Goal: Task Accomplishment & Management: Manage account settings

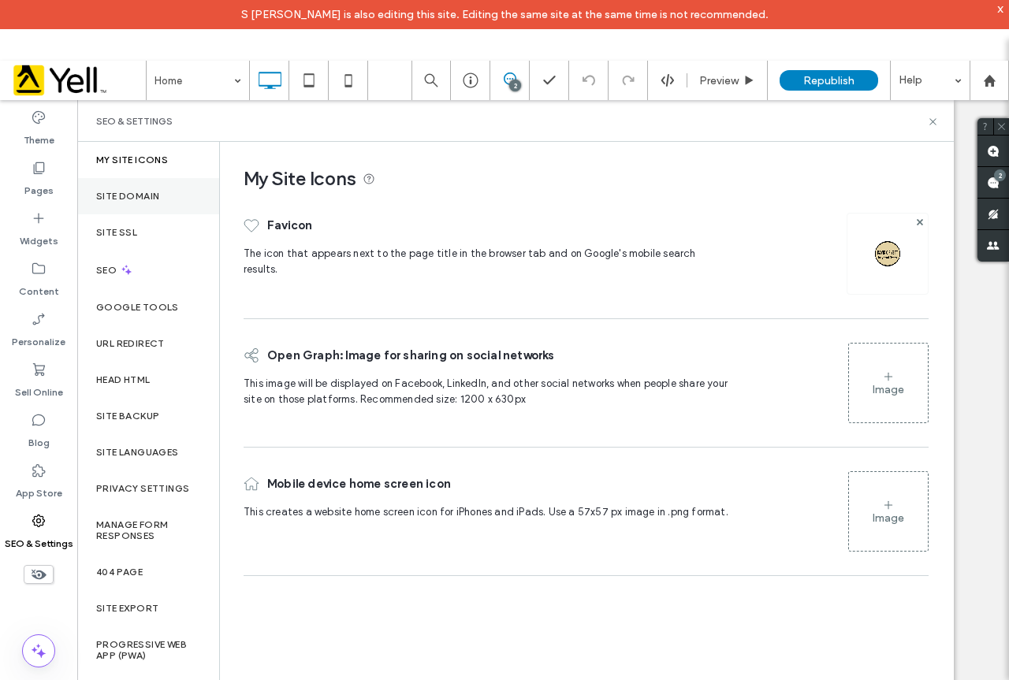
click at [154, 192] on label "Site Domain" at bounding box center [127, 196] width 63 height 11
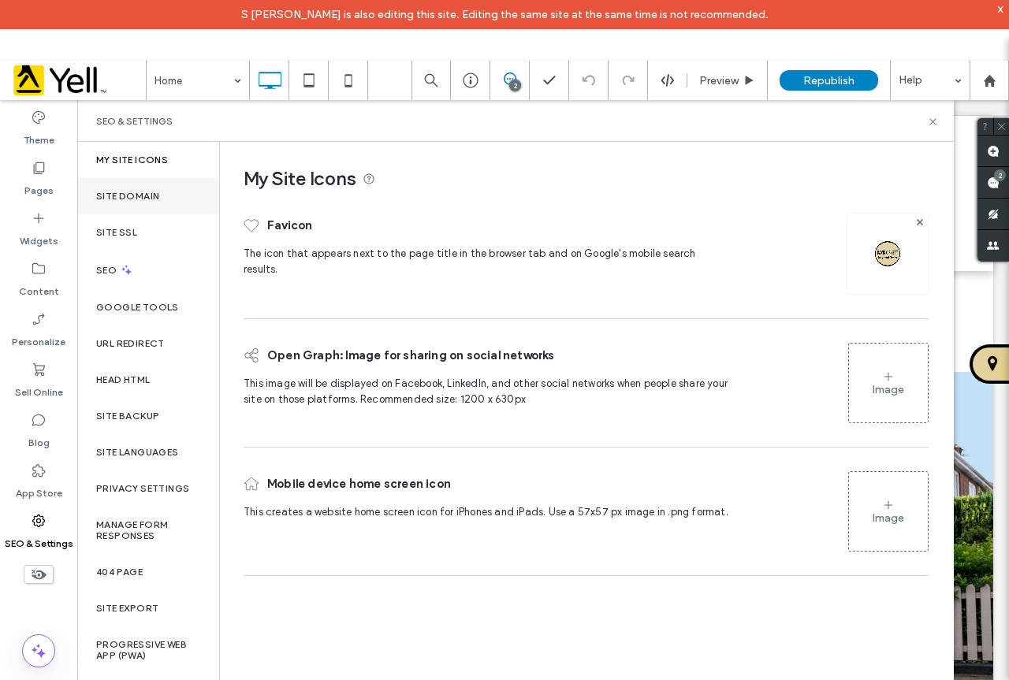
click at [162, 193] on div "Site Domain" at bounding box center [148, 196] width 142 height 36
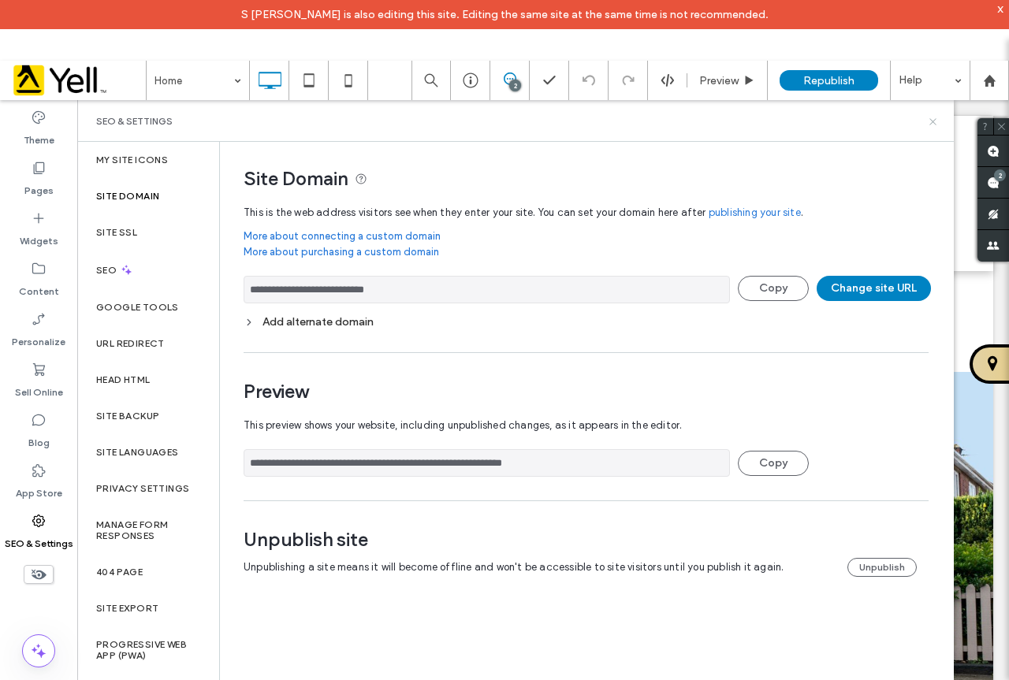
click at [931, 123] on icon at bounding box center [933, 122] width 12 height 12
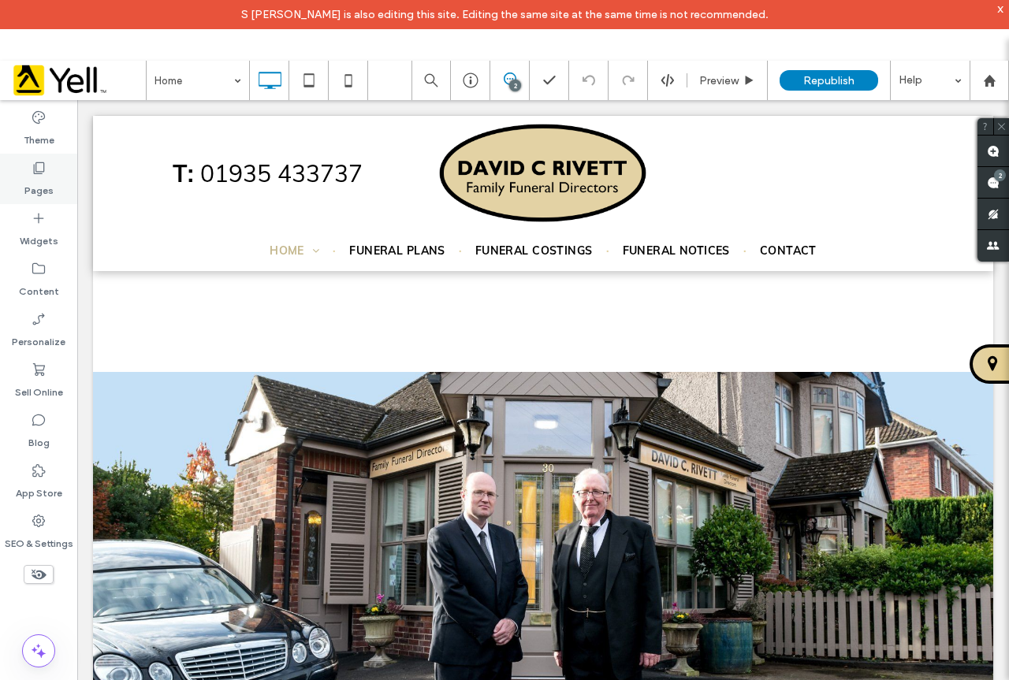
click at [46, 166] on div "Pages" at bounding box center [38, 179] width 77 height 50
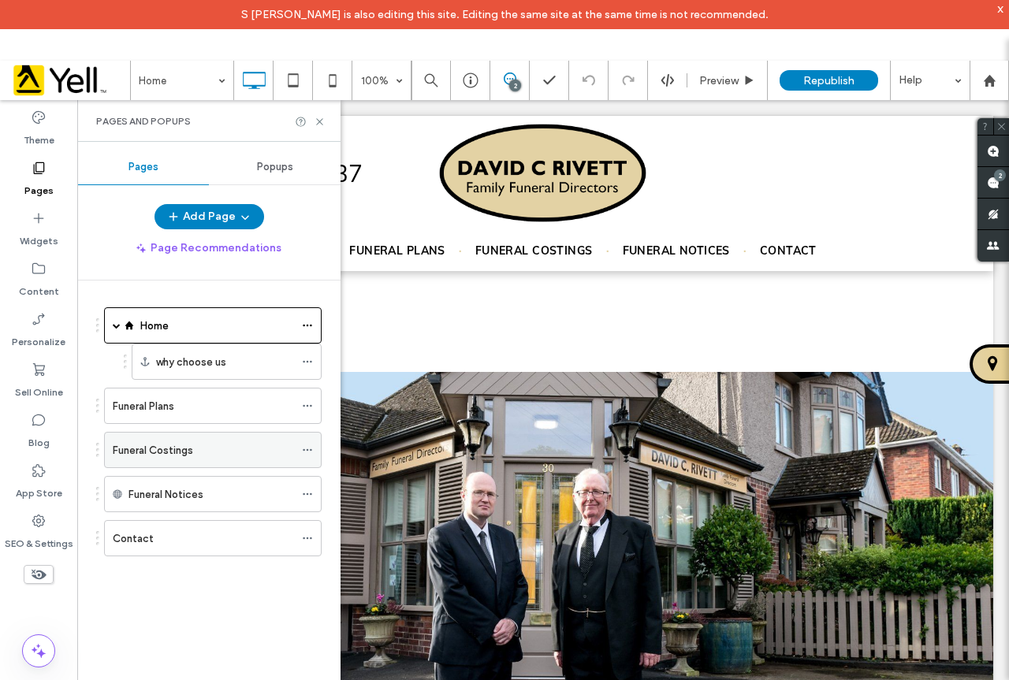
click at [307, 451] on use at bounding box center [307, 450] width 9 height 2
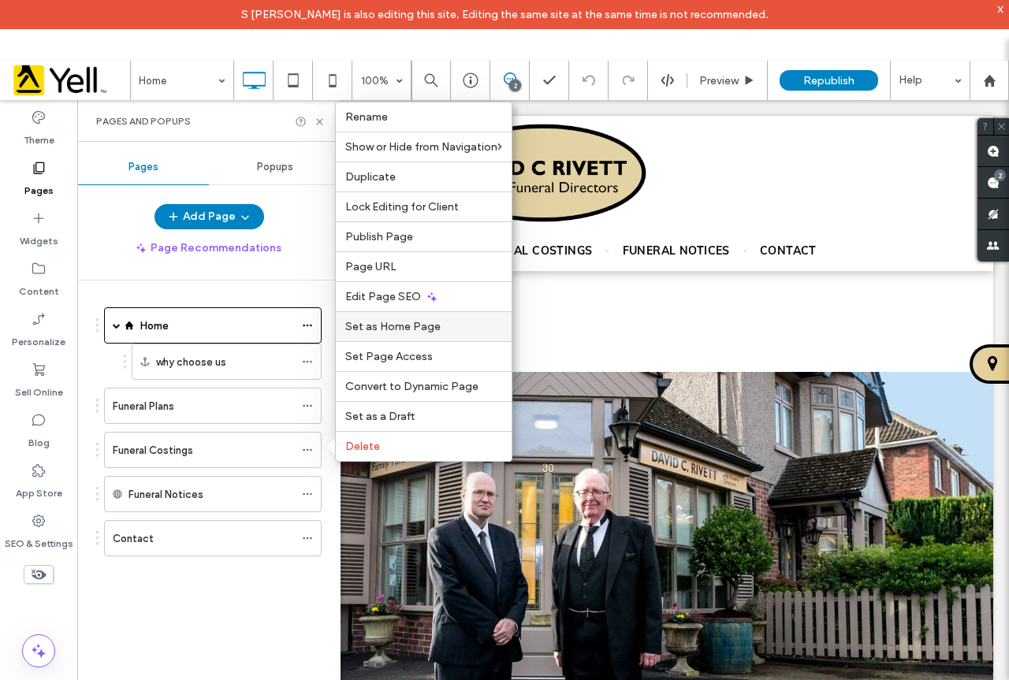
click at [395, 327] on span "Set as Home Page" at bounding box center [392, 326] width 95 height 13
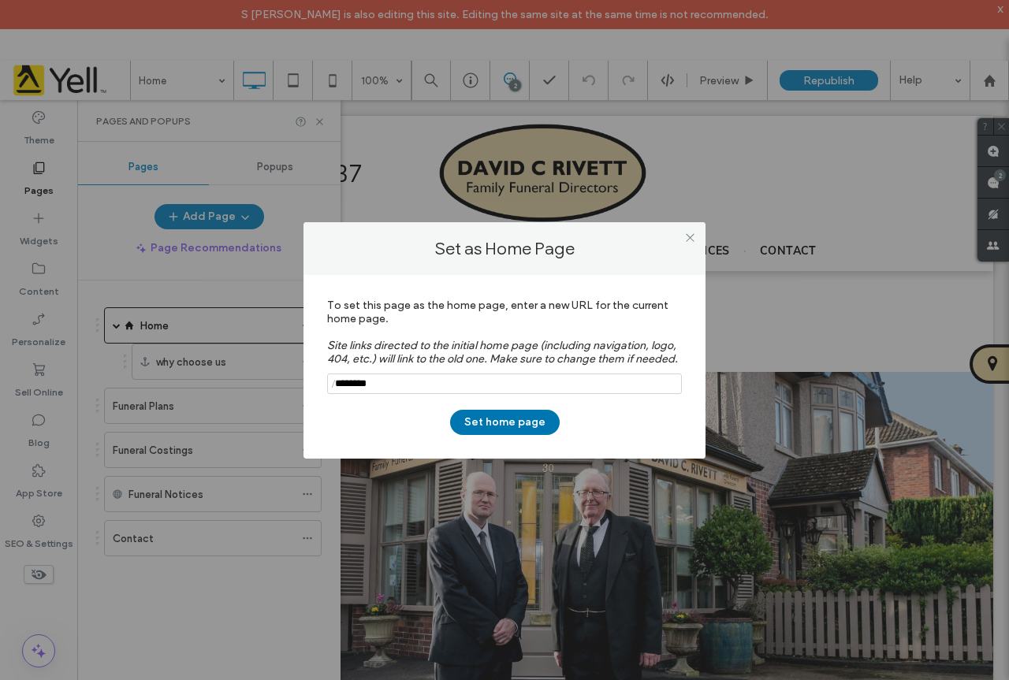
click at [480, 426] on button "Set home page" at bounding box center [505, 422] width 110 height 25
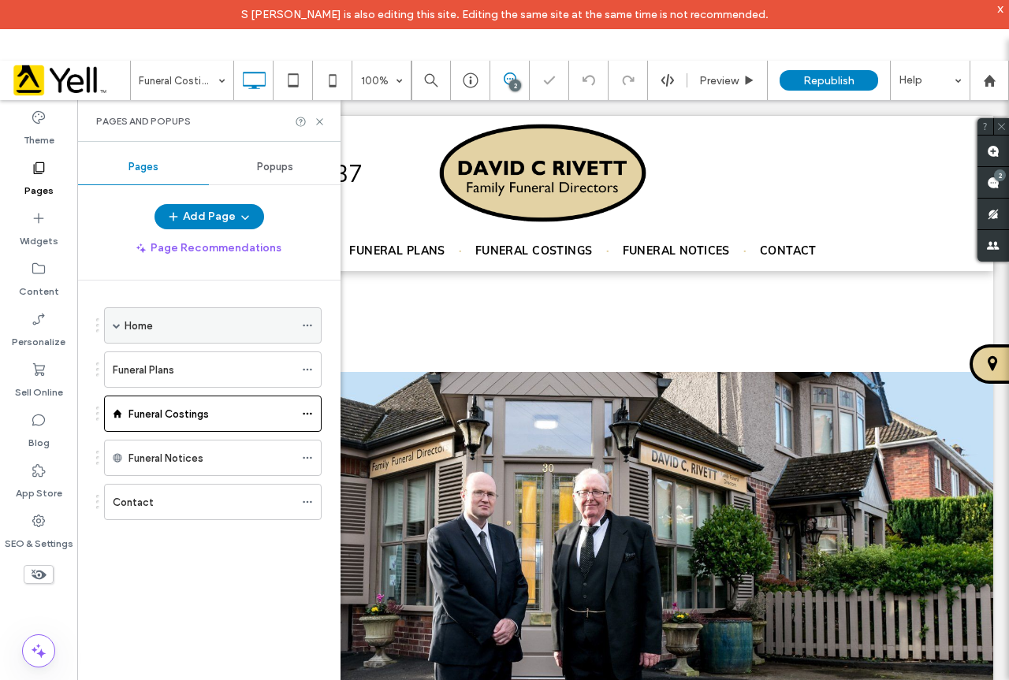
click at [306, 324] on icon at bounding box center [307, 325] width 11 height 11
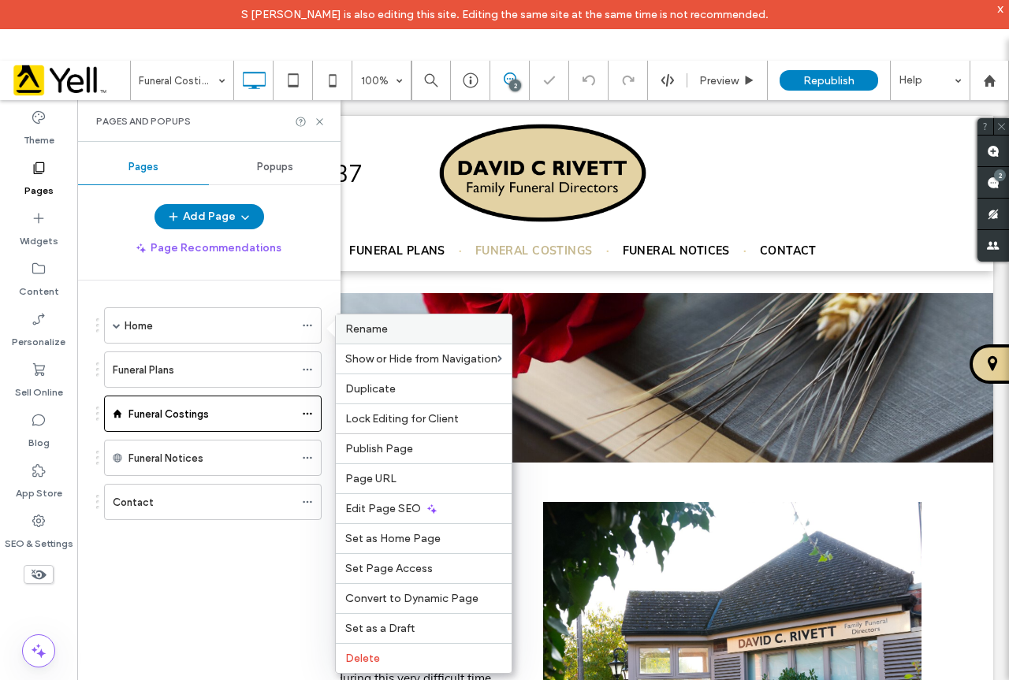
click at [381, 325] on span "Rename" at bounding box center [366, 328] width 43 height 13
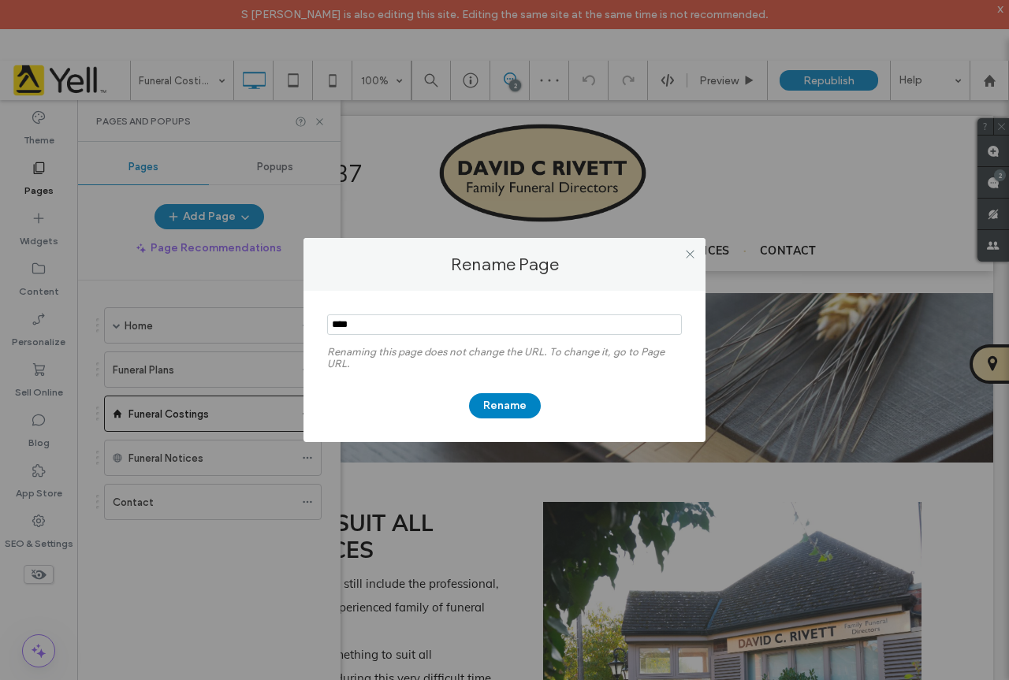
drag, startPoint x: 379, startPoint y: 322, endPoint x: 313, endPoint y: 331, distance: 66.8
click at [322, 331] on div "Renaming this page does not change the URL. To change it, go to Page URL. Rename" at bounding box center [504, 366] width 402 height 151
type input "********"
click at [511, 399] on button "Rename" at bounding box center [505, 405] width 72 height 25
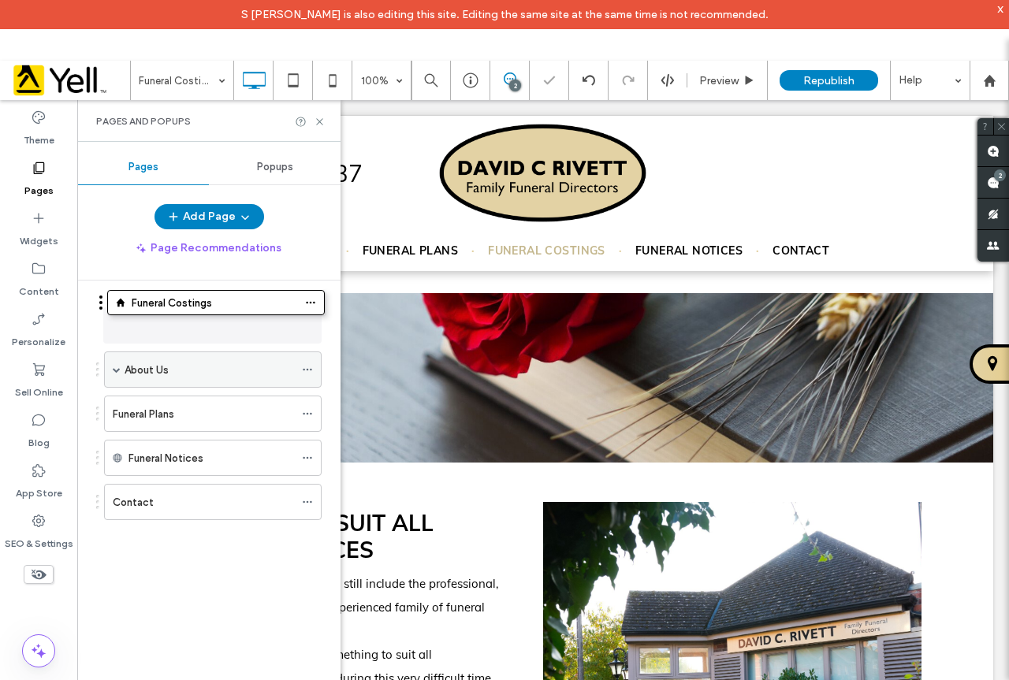
drag, startPoint x: 132, startPoint y: 411, endPoint x: 136, endPoint y: 316, distance: 95.4
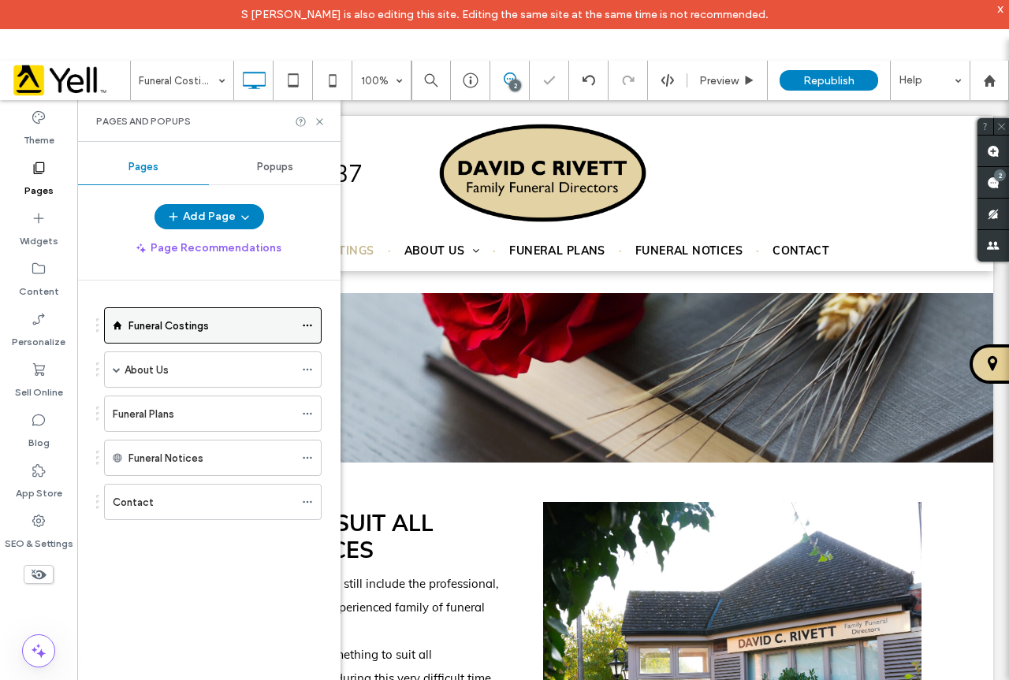
click at [308, 323] on icon at bounding box center [307, 325] width 11 height 11
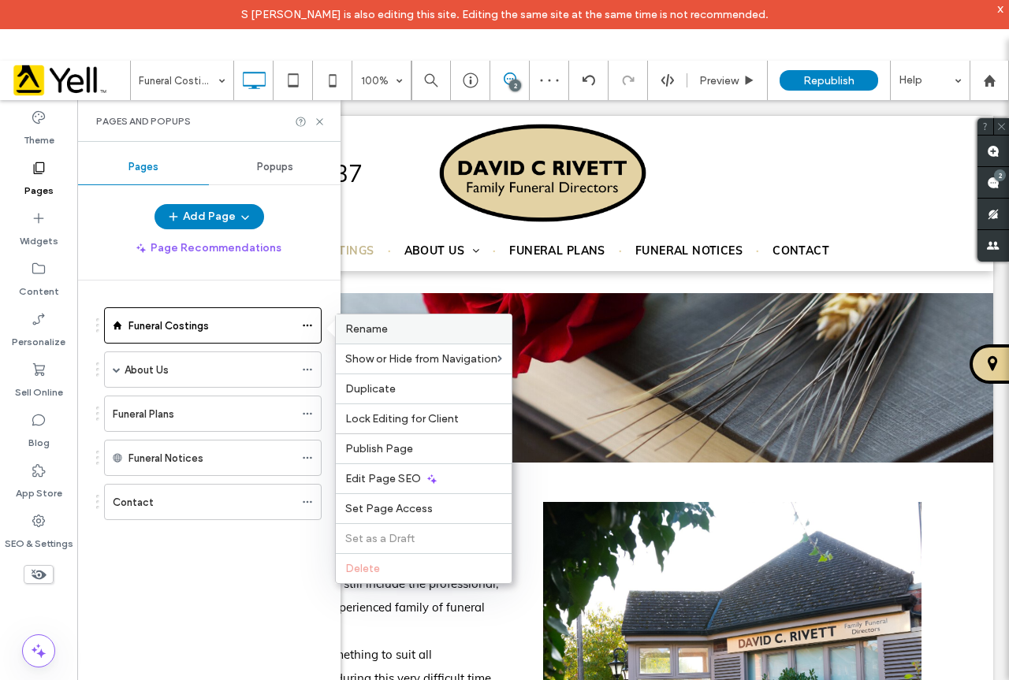
click at [391, 332] on label "Rename" at bounding box center [423, 328] width 157 height 13
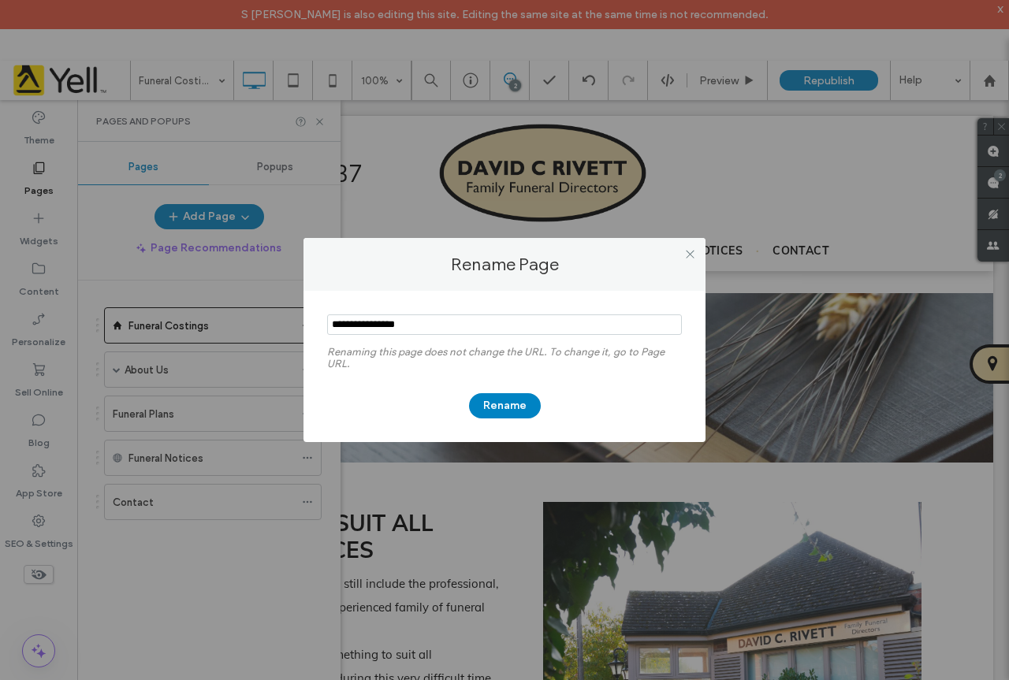
drag, startPoint x: 426, startPoint y: 322, endPoint x: 207, endPoint y: 322, distance: 219.1
click at [208, 322] on div "Rename Page Renaming this page does not change the URL. To change it, go to Pag…" at bounding box center [504, 340] width 1009 height 680
type input "****"
click at [501, 398] on button "Rename" at bounding box center [505, 405] width 72 height 25
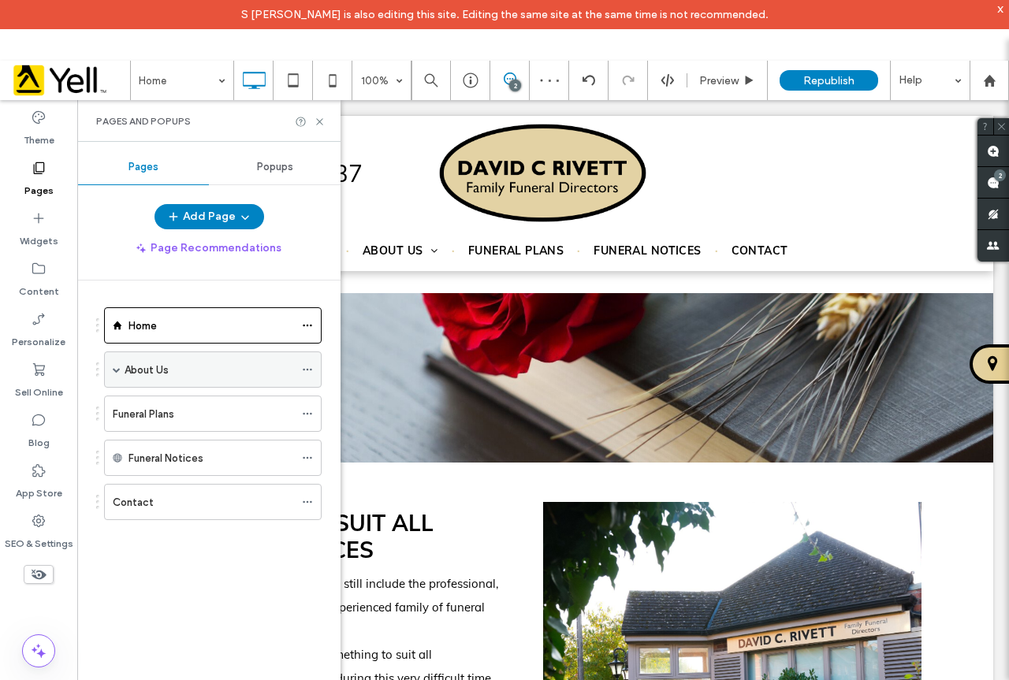
click at [190, 362] on div "About Us" at bounding box center [209, 370] width 169 height 17
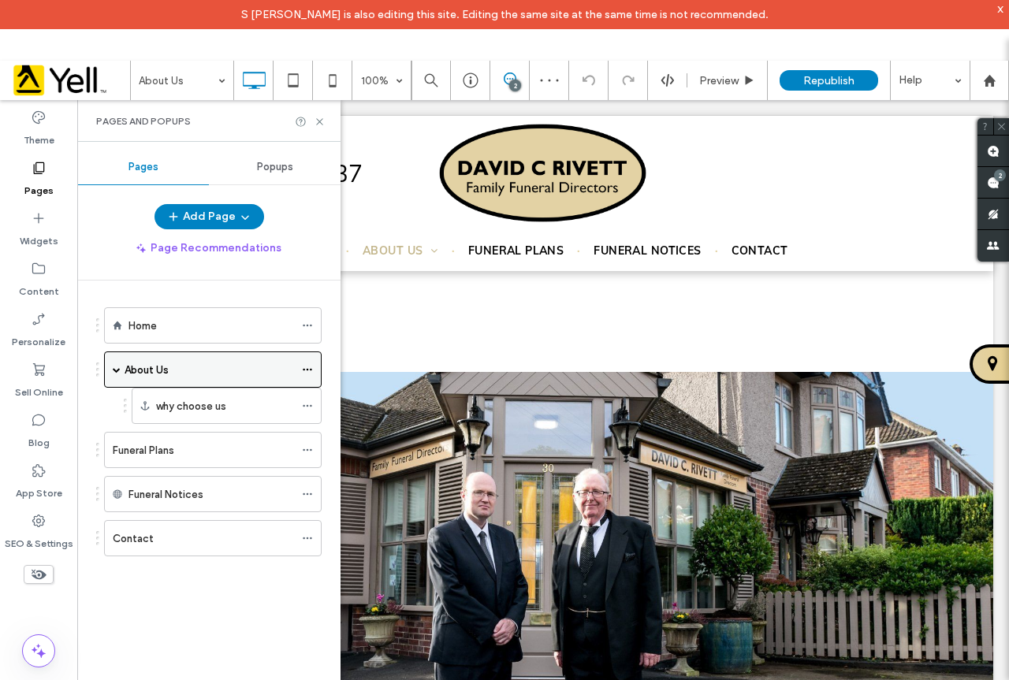
click at [303, 370] on use at bounding box center [307, 370] width 9 height 2
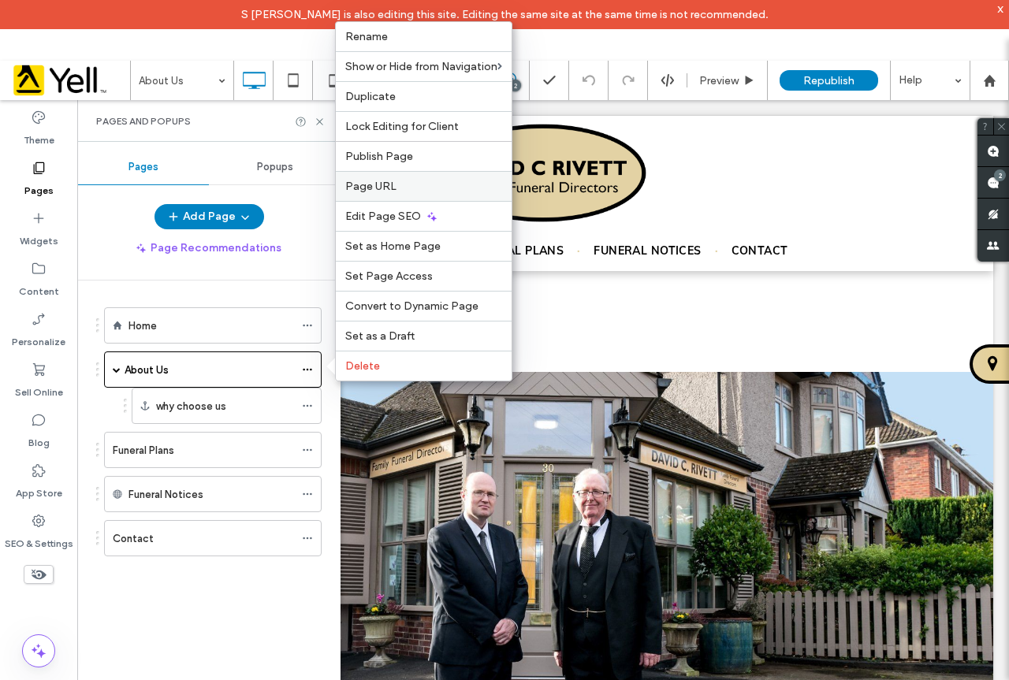
click at [405, 188] on label "Page URL" at bounding box center [423, 186] width 157 height 13
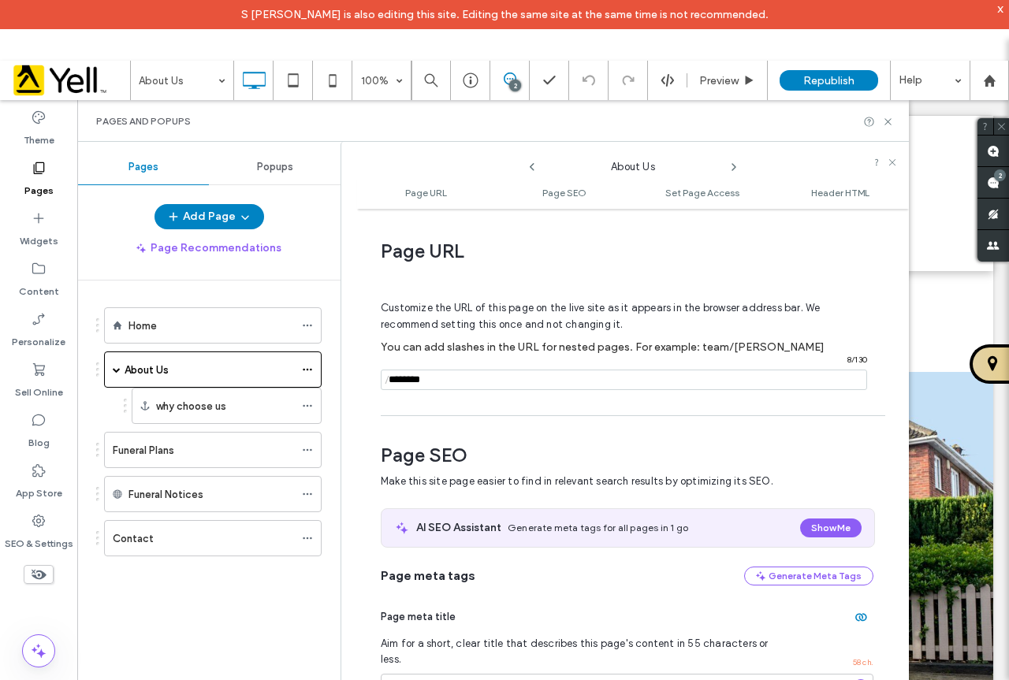
scroll to position [8, 0]
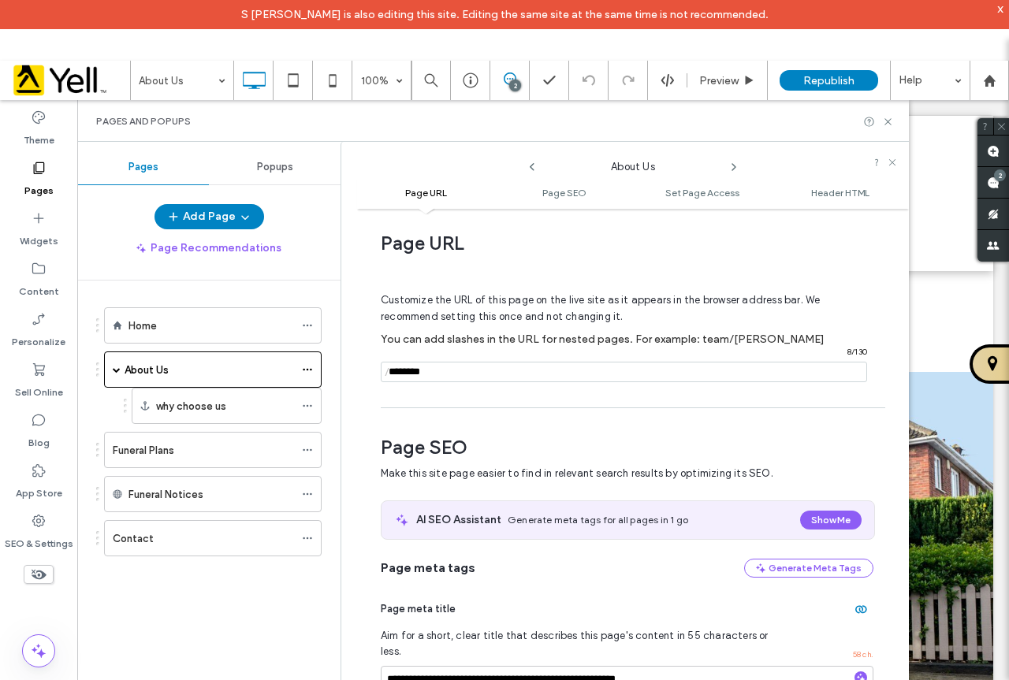
drag, startPoint x: 476, startPoint y: 370, endPoint x: 391, endPoint y: 372, distance: 85.1
click at [394, 374] on input "notEmpty" at bounding box center [624, 372] width 486 height 20
type input "*"
type input "********"
click at [887, 121] on use at bounding box center [887, 121] width 6 height 6
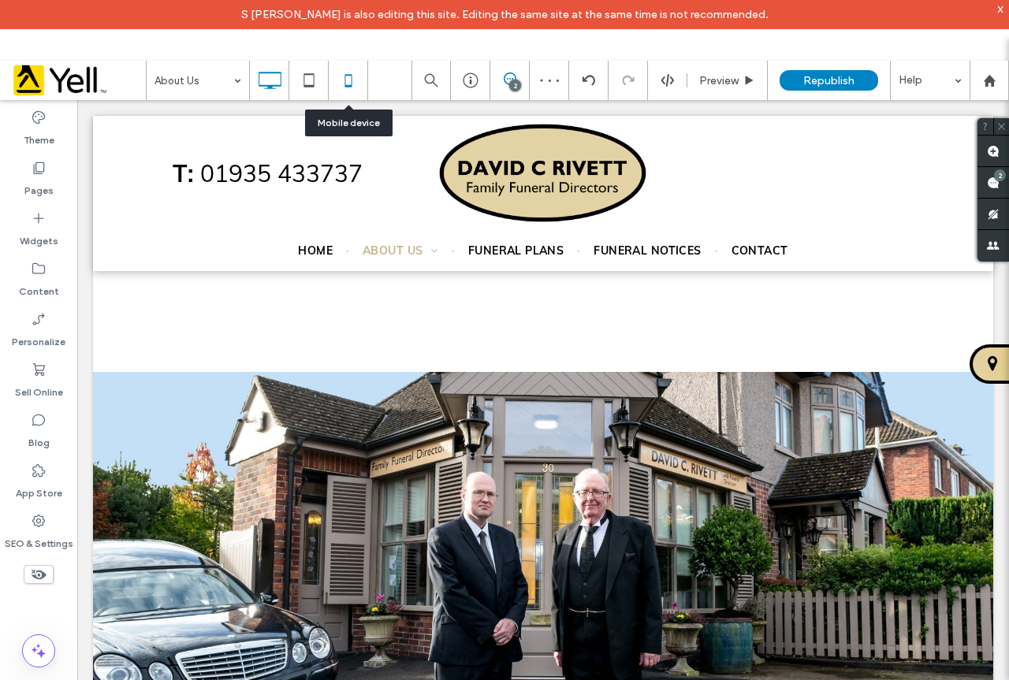
click at [355, 63] on div at bounding box center [348, 80] width 39 height 39
click at [355, 82] on icon at bounding box center [349, 81] width 32 height 32
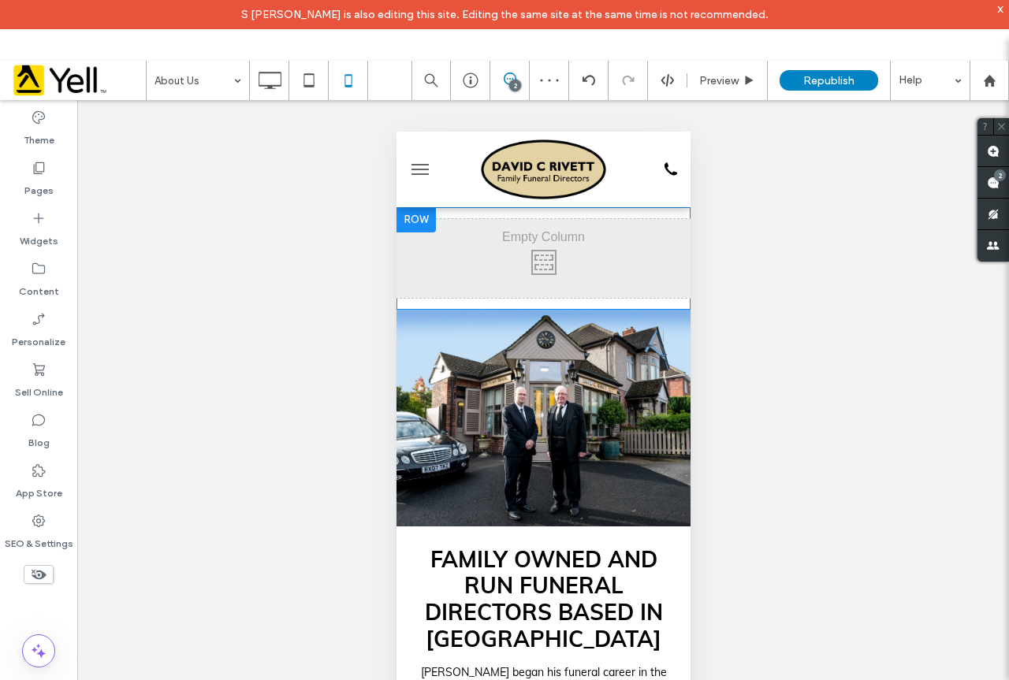
click at [422, 217] on div at bounding box center [415, 219] width 39 height 25
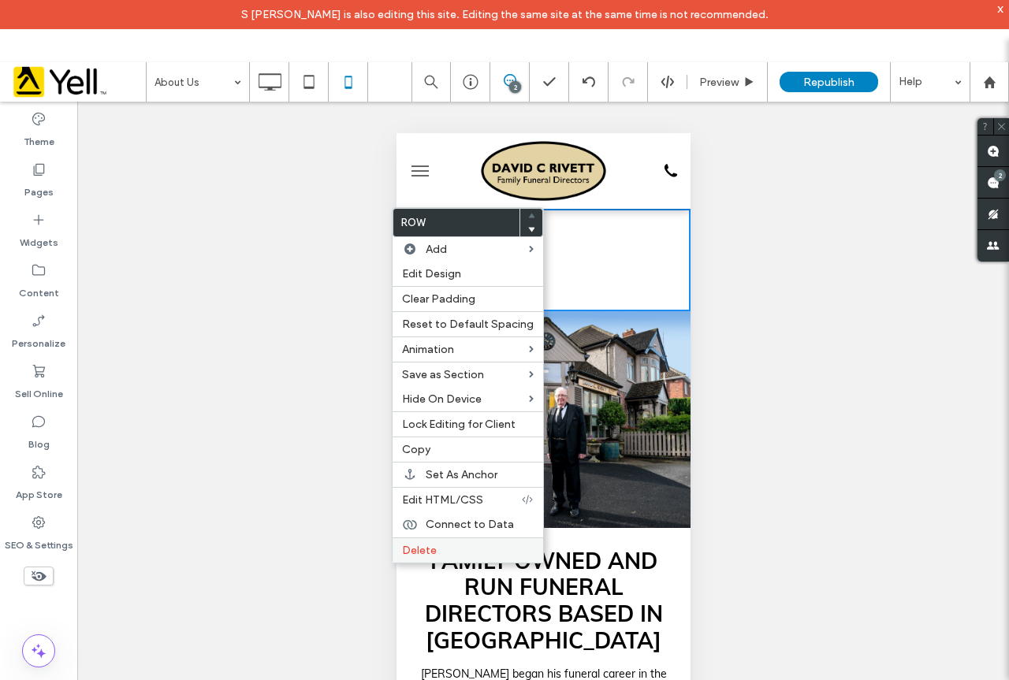
click at [426, 544] on span "Delete" at bounding box center [419, 550] width 35 height 13
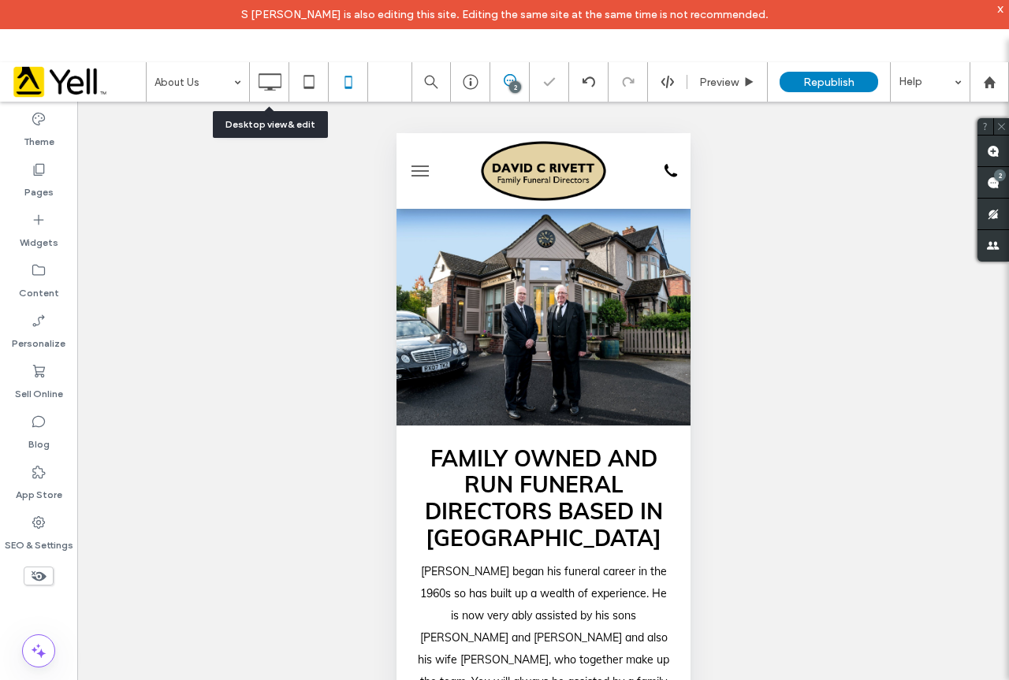
drag, startPoint x: 262, startPoint y: 73, endPoint x: 274, endPoint y: 97, distance: 26.4
click at [264, 73] on icon at bounding box center [270, 82] width 32 height 32
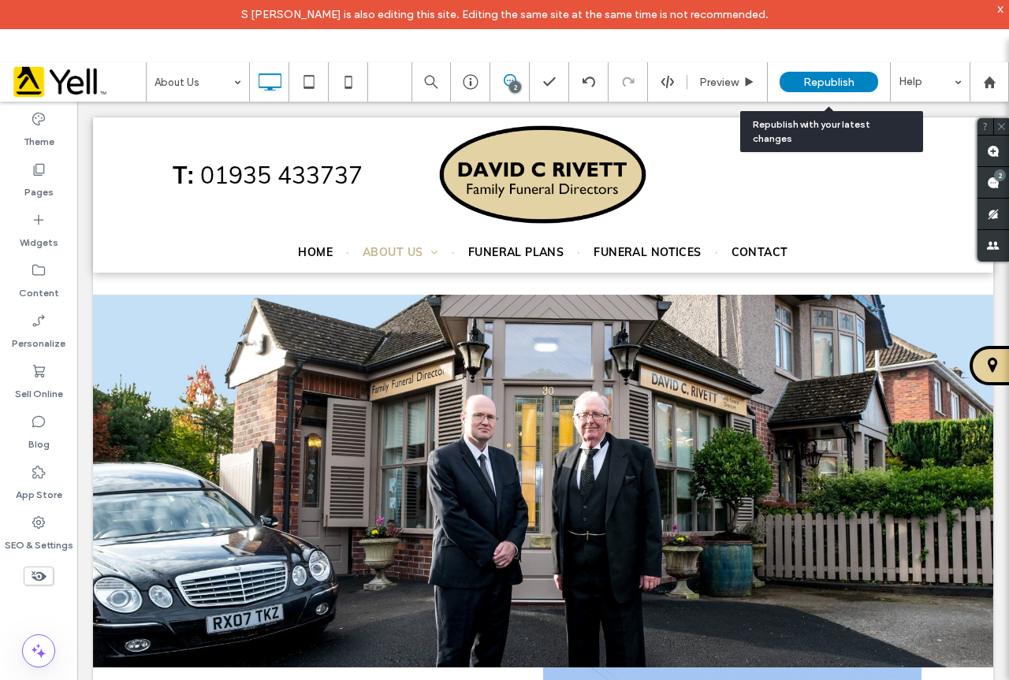
click at [833, 69] on div "Republish" at bounding box center [828, 81] width 99 height 39
click at [846, 86] on span "Republish" at bounding box center [828, 82] width 51 height 13
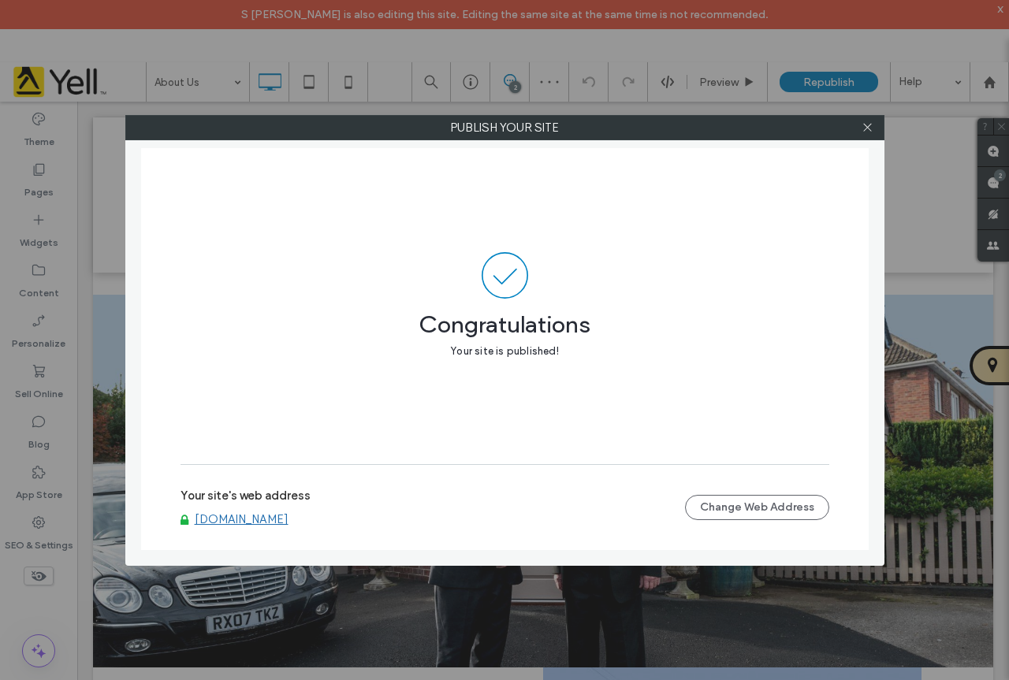
click at [288, 516] on link "[DOMAIN_NAME]" at bounding box center [242, 519] width 94 height 14
click at [879, 128] on label "Publish your site" at bounding box center [504, 128] width 757 height 24
click at [862, 132] on icon at bounding box center [867, 127] width 12 height 12
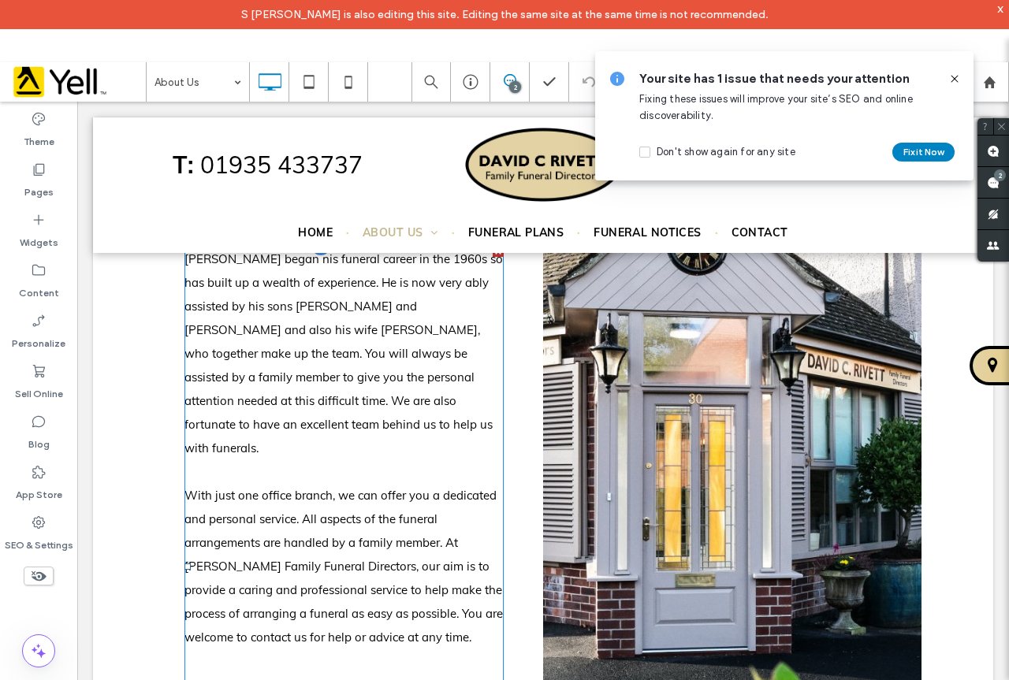
scroll to position [946, 0]
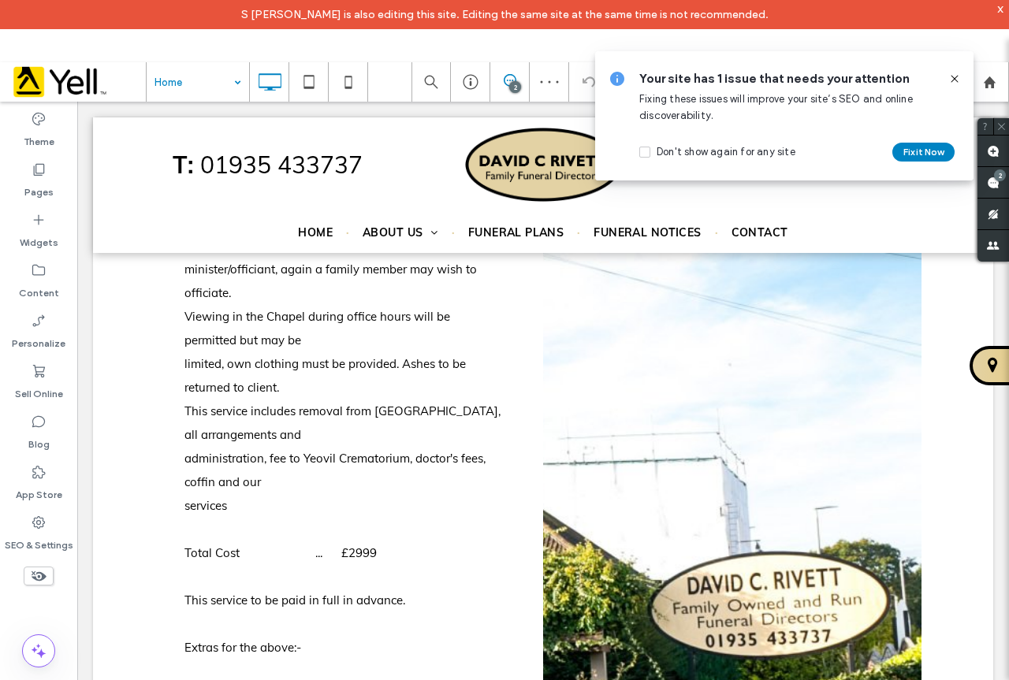
scroll to position [2128, 0]
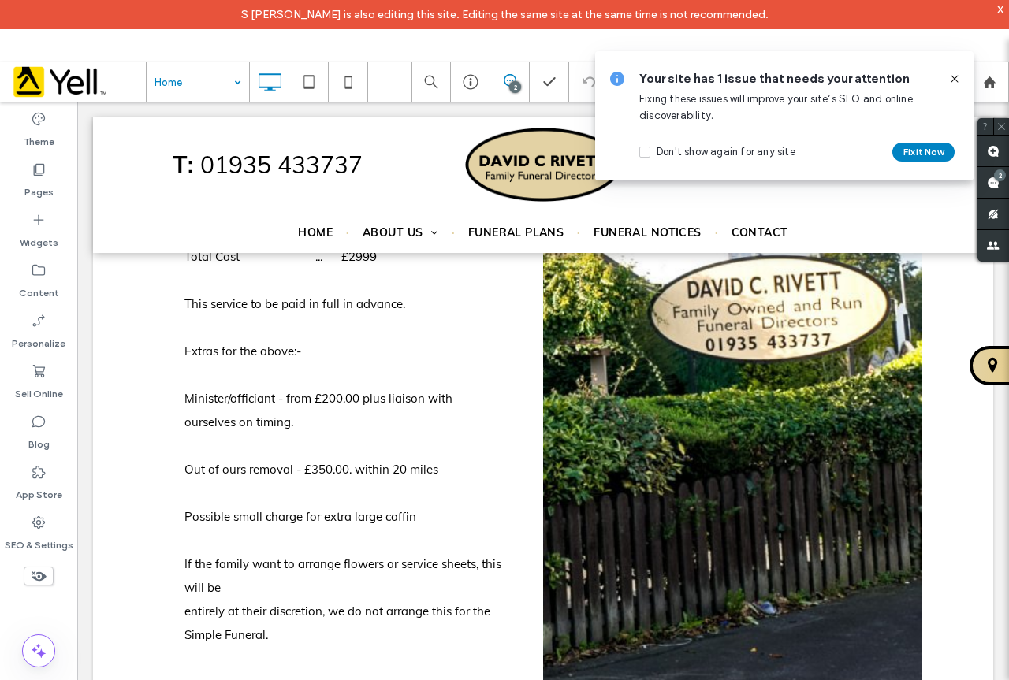
click at [960, 83] on div "Your site has 1 issue that needs your attention Fixing these issues will improv…" at bounding box center [784, 115] width 378 height 129
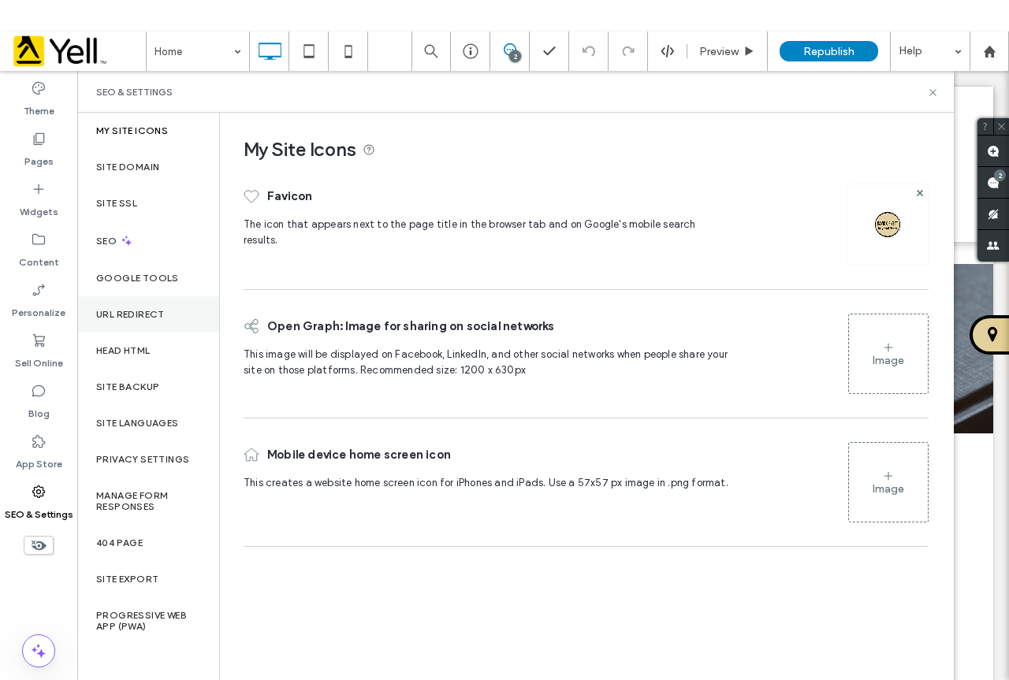
click at [143, 318] on label "URL Redirect" at bounding box center [130, 314] width 69 height 11
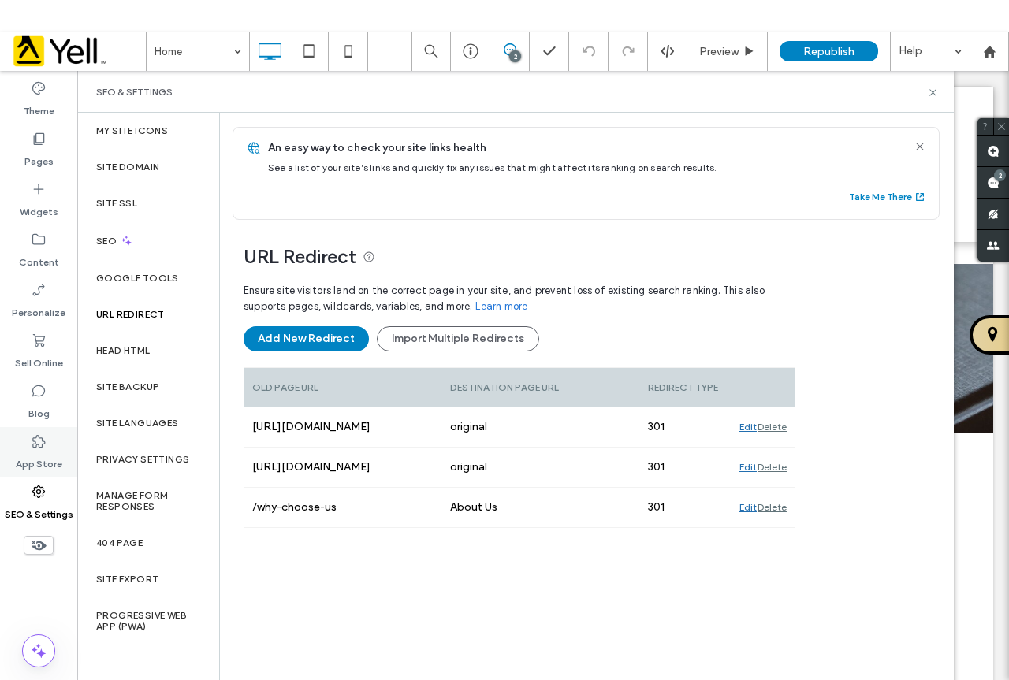
click at [38, 492] on icon at bounding box center [39, 492] width 16 height 16
click at [126, 162] on label "Site Domain" at bounding box center [127, 167] width 63 height 11
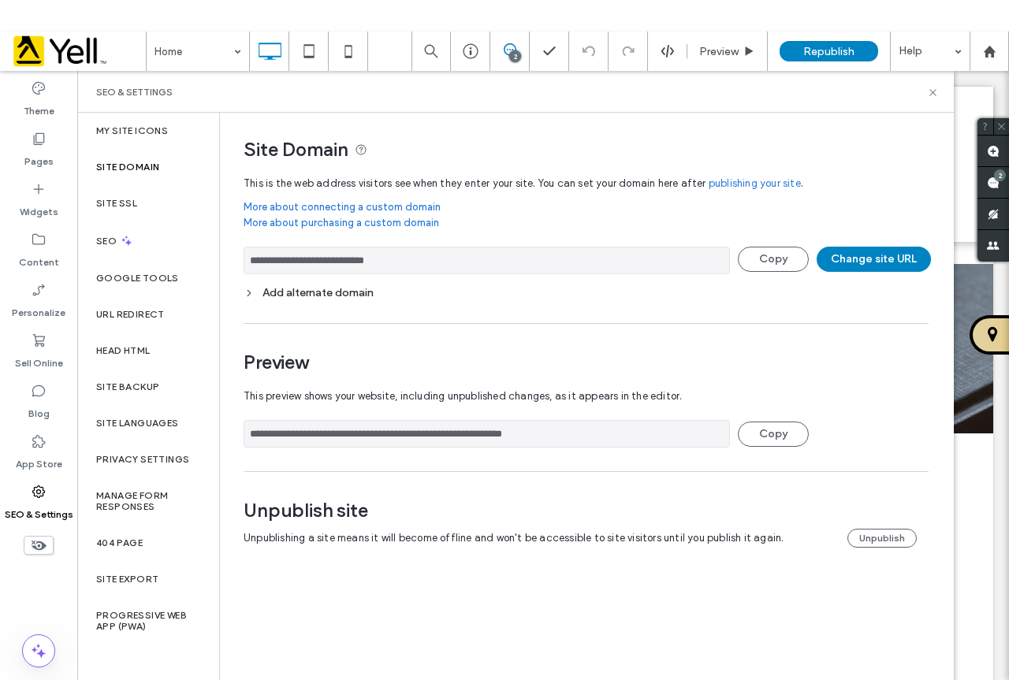
drag, startPoint x: 407, startPoint y: 262, endPoint x: 276, endPoint y: 262, distance: 130.8
click at [276, 262] on input "**********" at bounding box center [487, 261] width 486 height 28
click at [142, 318] on label "URL Redirect" at bounding box center [130, 314] width 69 height 11
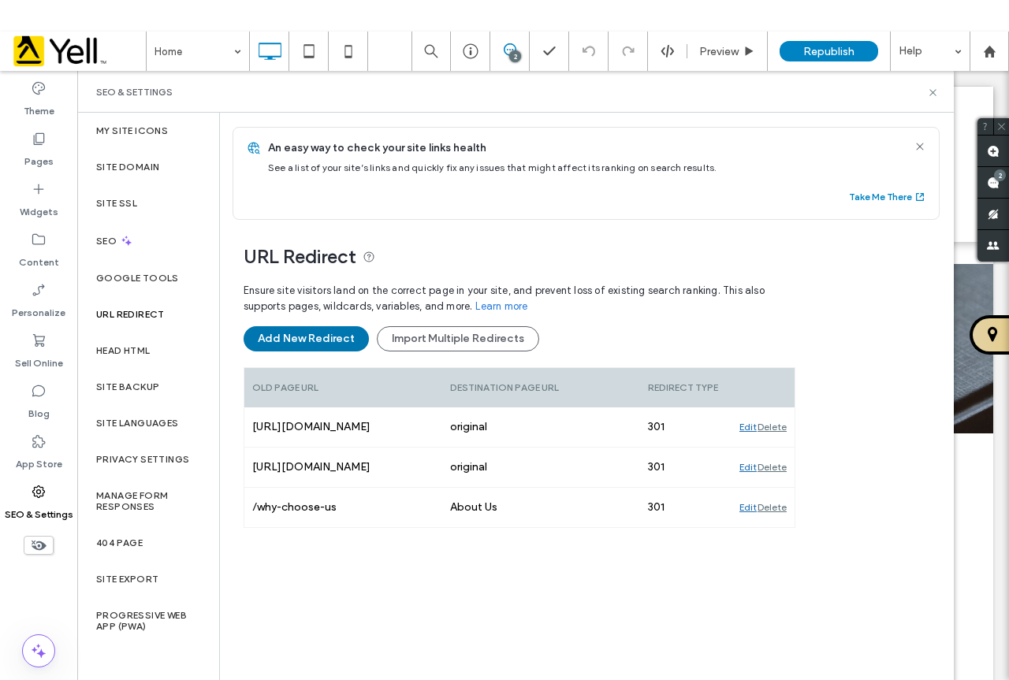
click at [330, 336] on button "Add New Redirect" at bounding box center [306, 338] width 125 height 25
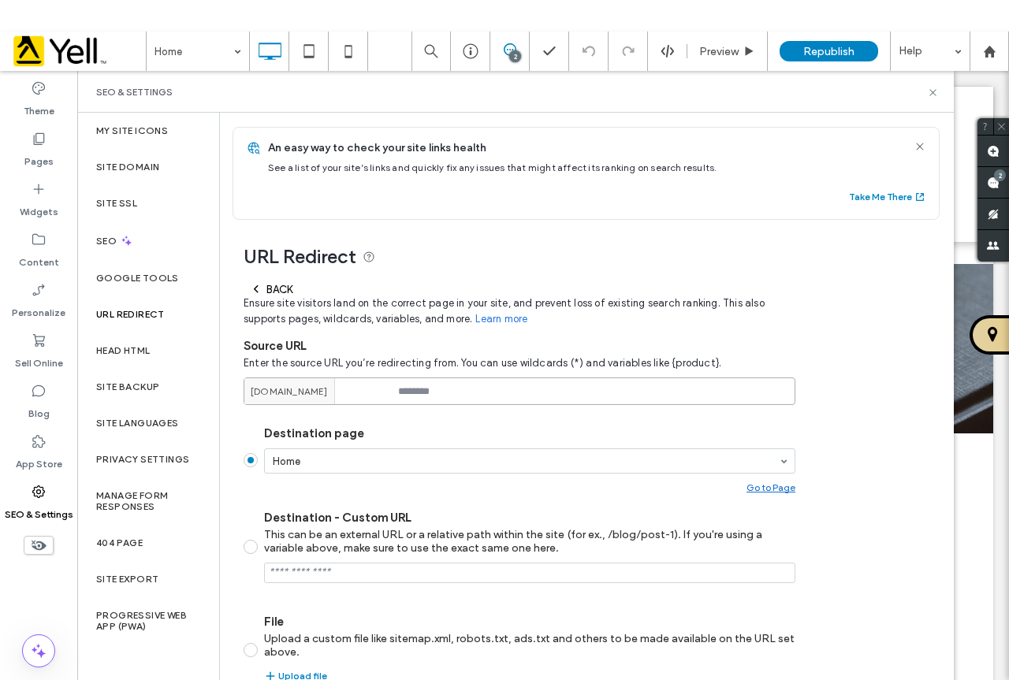
click at [440, 385] on input at bounding box center [520, 391] width 552 height 28
paste input "**********"
drag, startPoint x: 586, startPoint y: 394, endPoint x: 380, endPoint y: 391, distance: 205.7
click at [381, 389] on div "**********" at bounding box center [520, 391] width 552 height 28
click at [404, 388] on input "**********" at bounding box center [520, 391] width 552 height 28
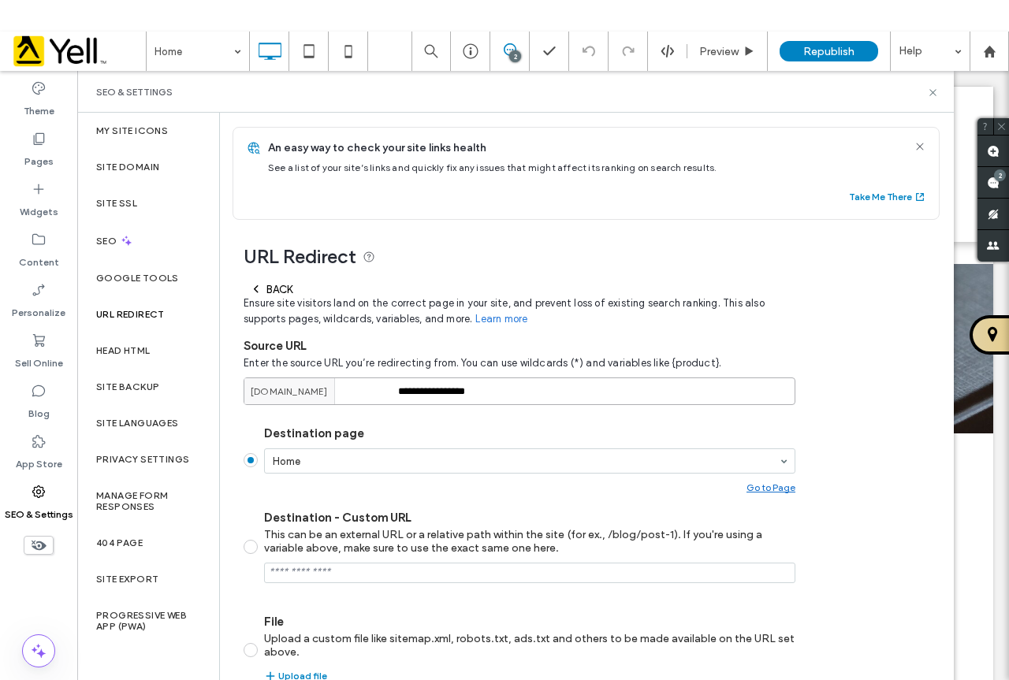
click at [403, 389] on input "**********" at bounding box center [520, 391] width 552 height 28
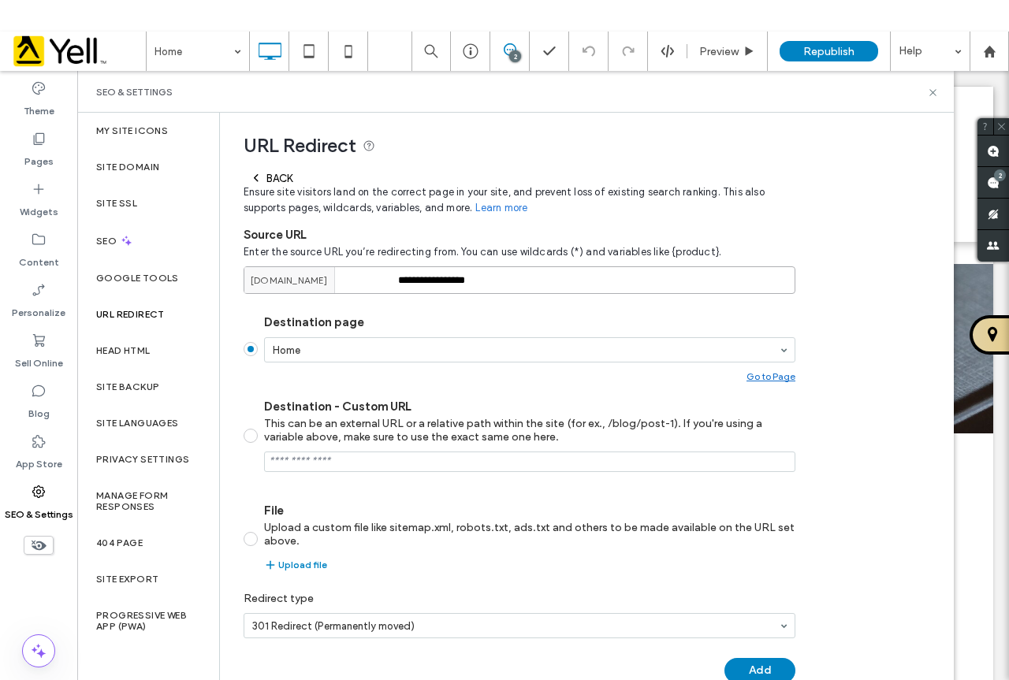
scroll to position [113, 0]
type input "**********"
click at [760, 665] on button "Add" at bounding box center [759, 668] width 71 height 25
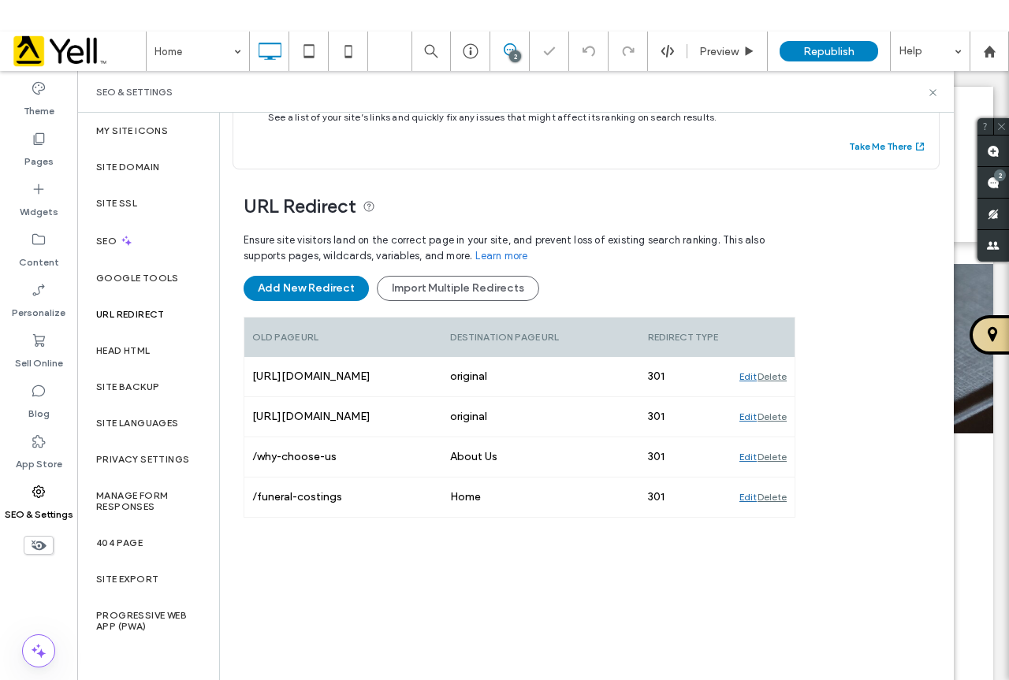
scroll to position [50, 0]
